Goal: Find specific page/section: Find specific page/section

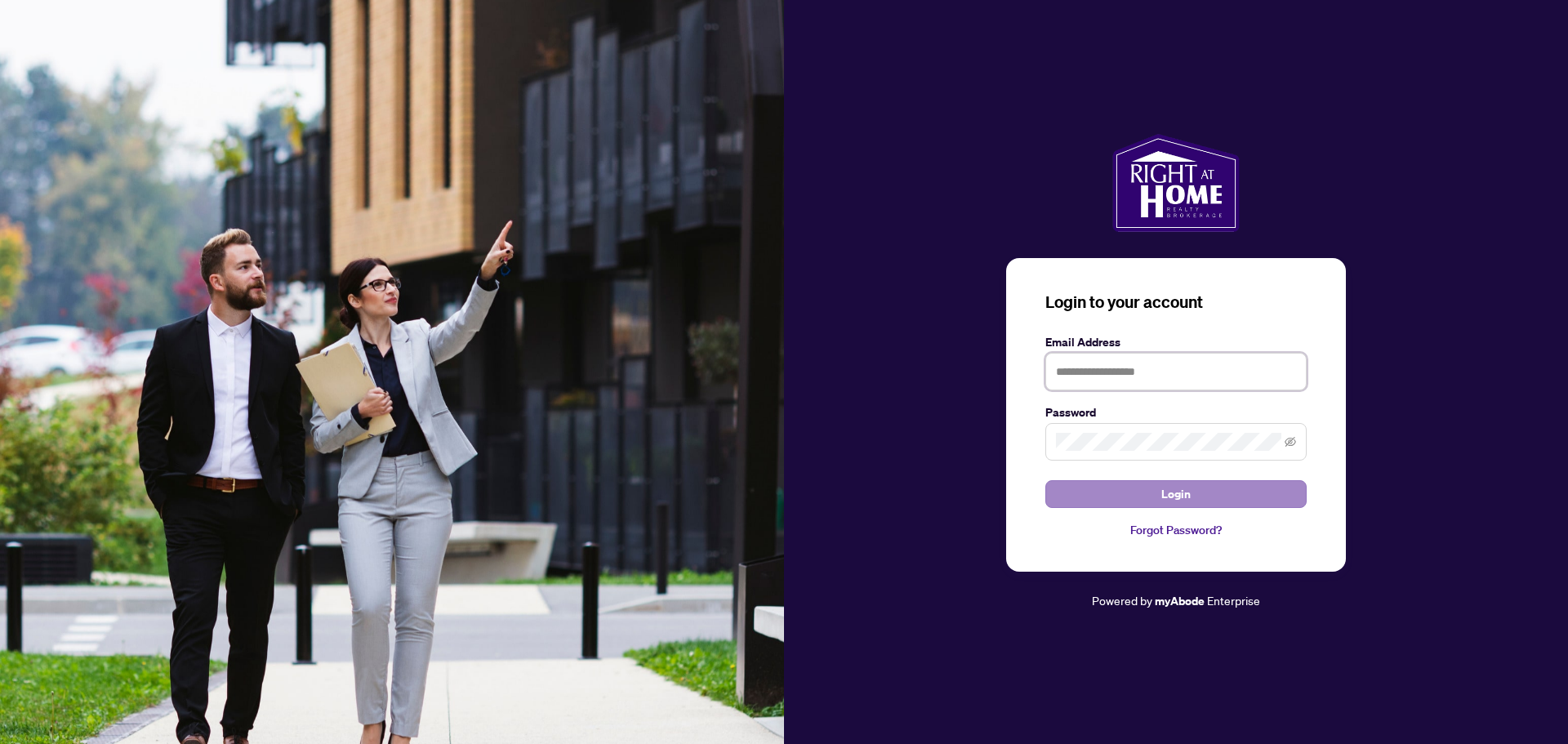
type input "**********"
click at [1206, 491] on button "Login" at bounding box center [1176, 494] width 261 height 28
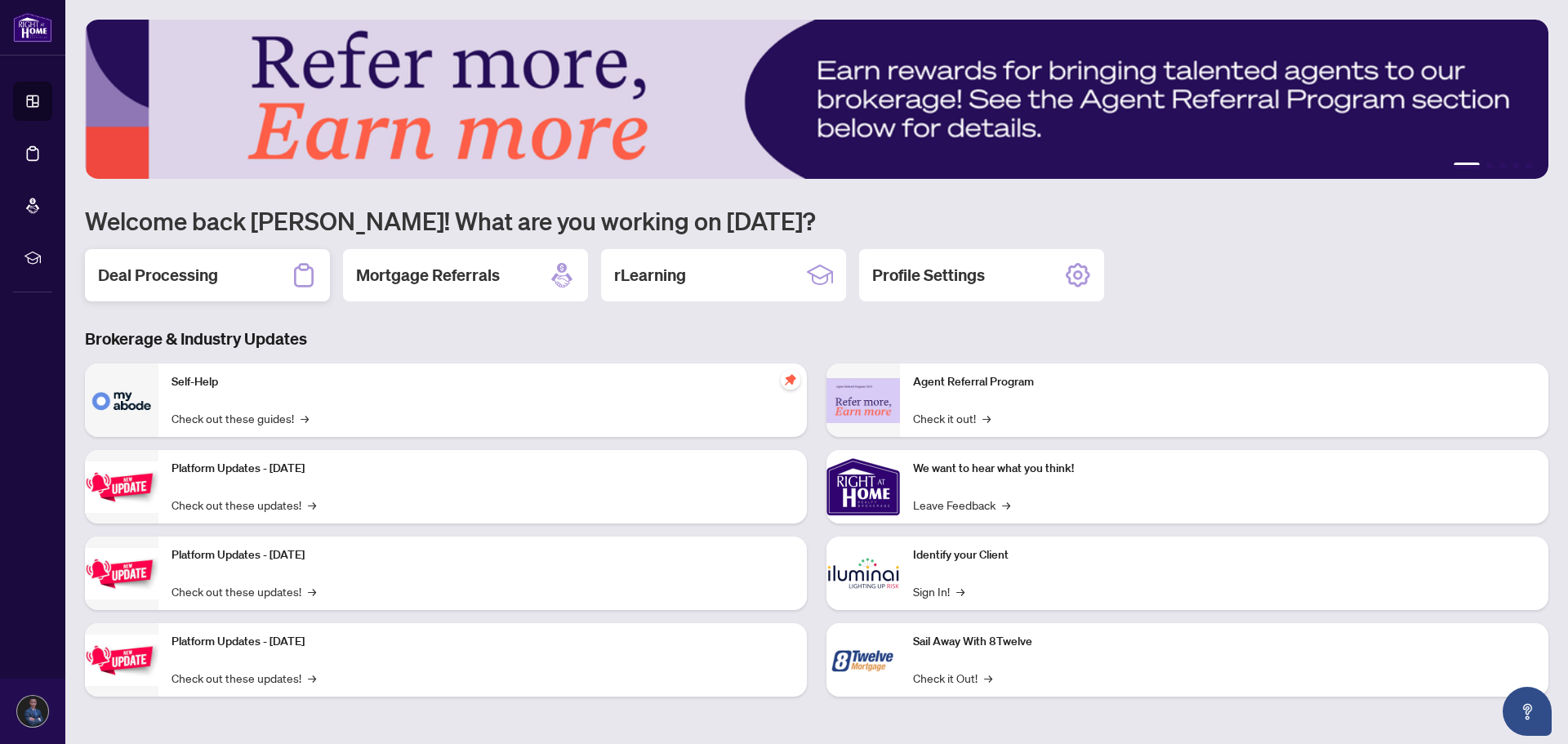
click at [224, 278] on div "Deal Processing" at bounding box center [207, 275] width 245 height 52
